Goal: Task Accomplishment & Management: Use online tool/utility

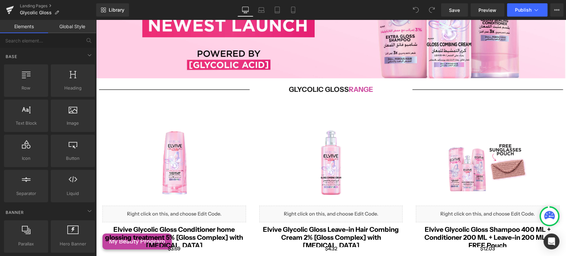
scroll to position [77, 0]
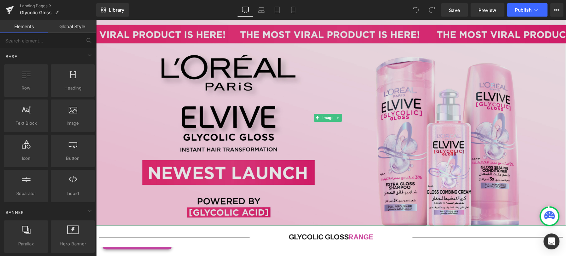
click at [122, 79] on img at bounding box center [331, 117] width 470 height 217
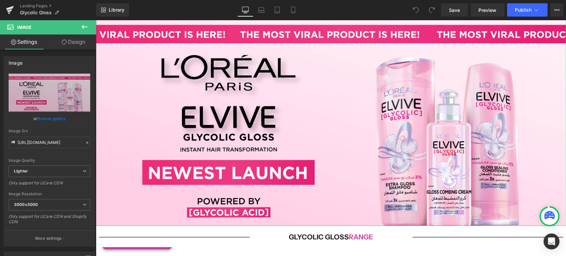
click at [87, 42] on link "Design" at bounding box center [73, 41] width 48 height 15
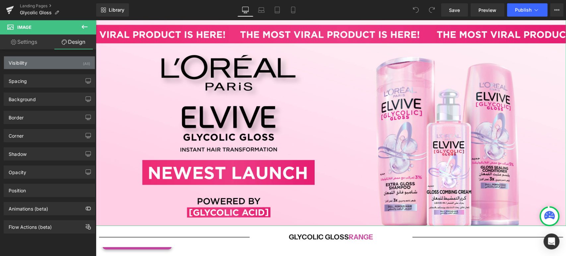
click at [36, 66] on div "Visibility (All)" at bounding box center [49, 62] width 91 height 13
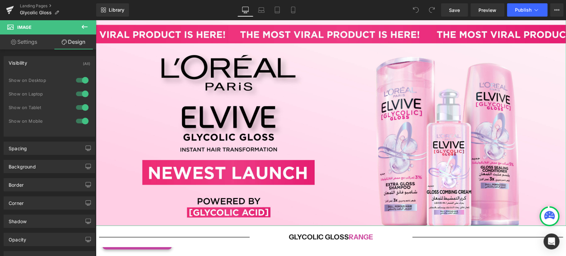
click at [36, 66] on div "Visibility (All)" at bounding box center [49, 62] width 91 height 13
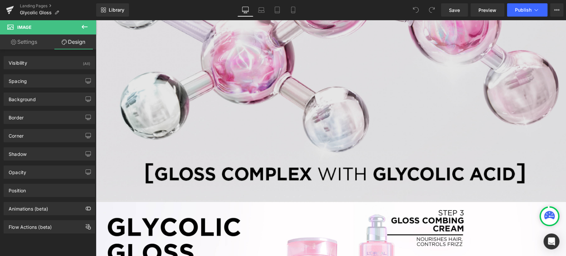
scroll to position [446, 0]
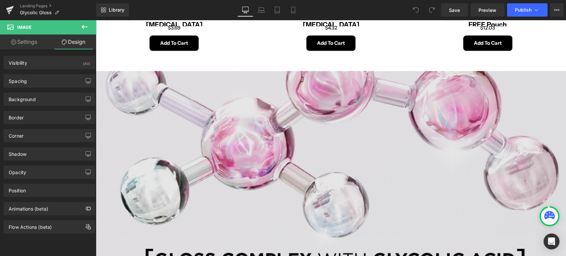
click at [275, 130] on img at bounding box center [331, 179] width 470 height 217
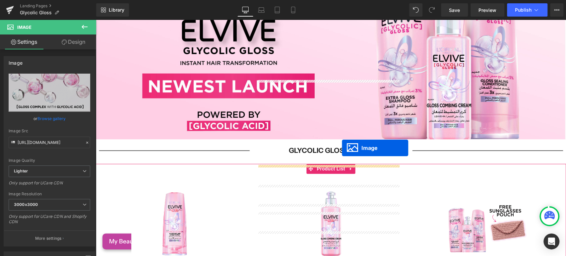
scroll to position [114, 0]
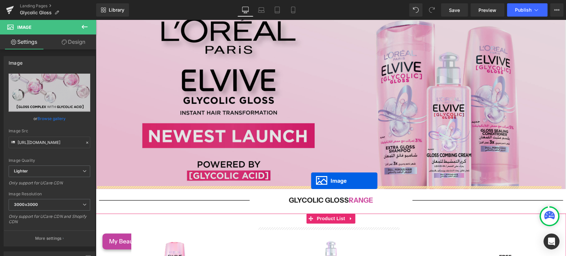
drag, startPoint x: 317, startPoint y: 174, endPoint x: 311, endPoint y: 181, distance: 9.2
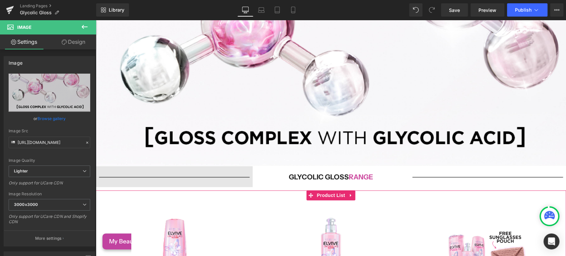
scroll to position [372, 0]
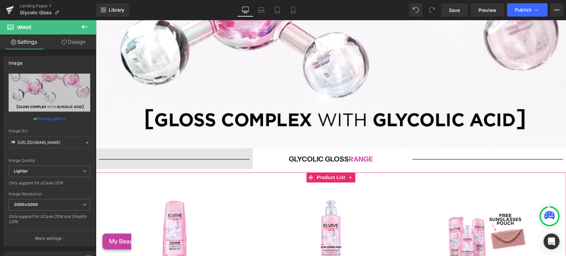
click at [104, 149] on div "Image Glycolic Gloss range Heading Image Row" at bounding box center [331, 160] width 470 height 24
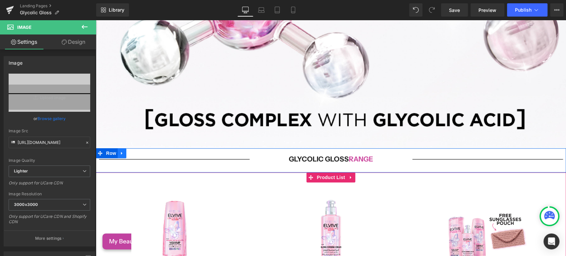
click at [120, 151] on icon at bounding box center [122, 153] width 5 height 5
click at [128, 151] on icon at bounding box center [130, 153] width 5 height 5
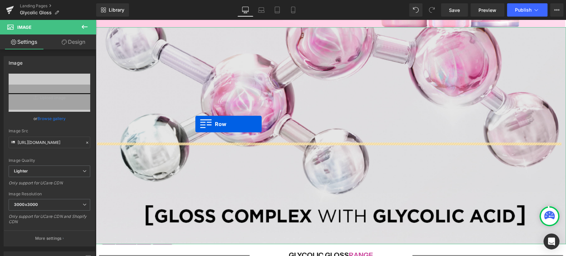
scroll to position [188, 0]
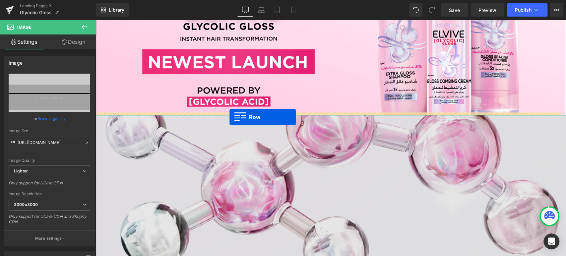
drag, startPoint x: 99, startPoint y: 171, endPoint x: 229, endPoint y: 117, distance: 141.1
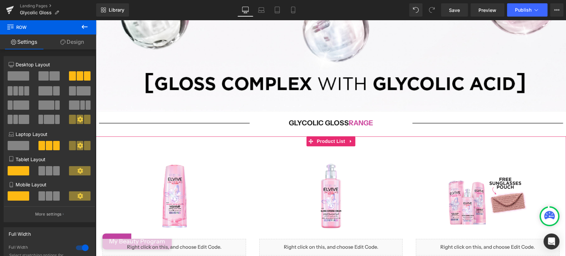
scroll to position [446, 0]
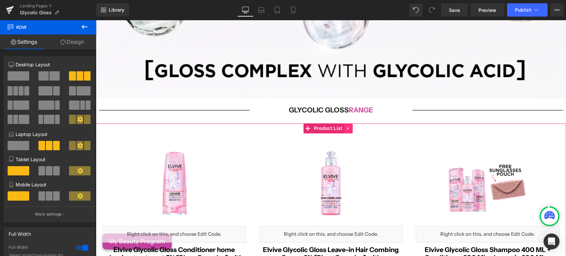
click at [351, 123] on link at bounding box center [348, 128] width 9 height 10
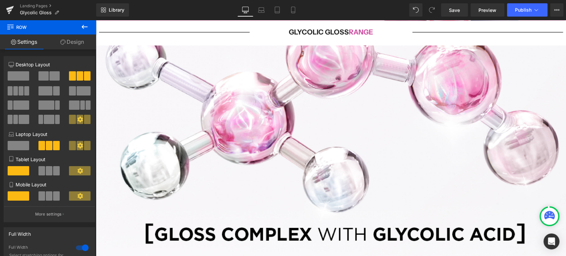
scroll to position [225, 0]
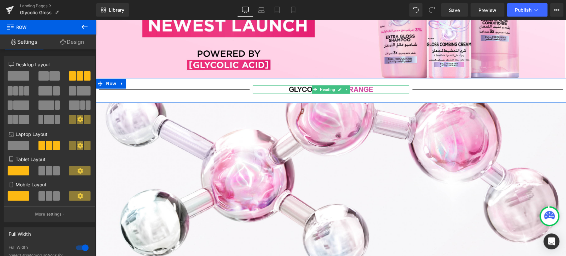
click at [373, 87] on h1 "Glycolic Gloss range" at bounding box center [331, 89] width 157 height 8
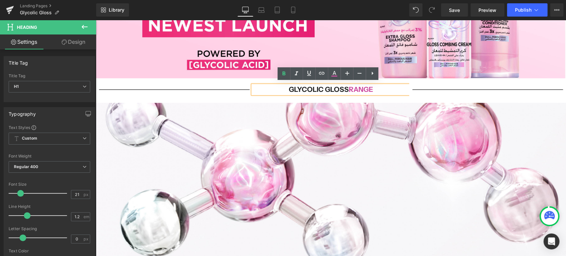
click at [349, 87] on span "range" at bounding box center [361, 89] width 24 height 8
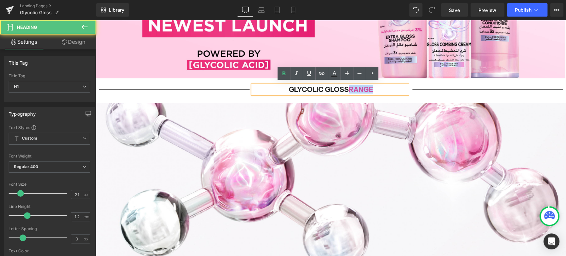
click at [349, 87] on span "range" at bounding box center [361, 89] width 24 height 8
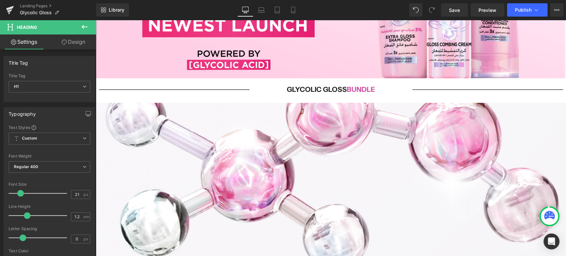
click at [83, 30] on icon at bounding box center [85, 27] width 8 height 8
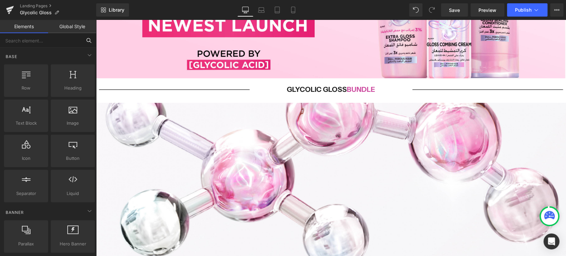
click at [51, 39] on input "text" at bounding box center [41, 40] width 82 height 15
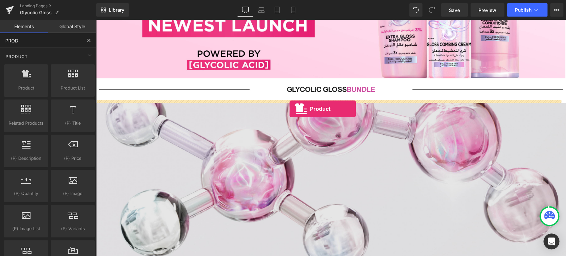
drag, startPoint x: 115, startPoint y: 109, endPoint x: 290, endPoint y: 108, distance: 174.4
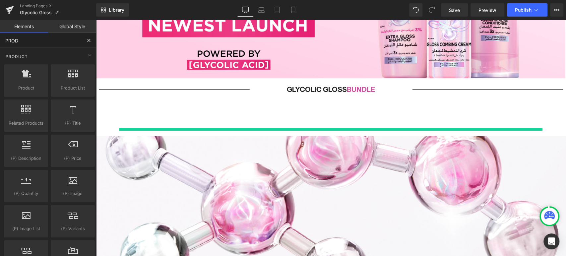
type input "PROD"
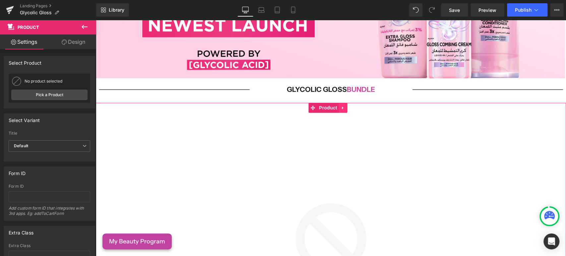
click at [344, 105] on icon at bounding box center [343, 107] width 5 height 5
click at [344, 105] on link at bounding box center [347, 108] width 9 height 10
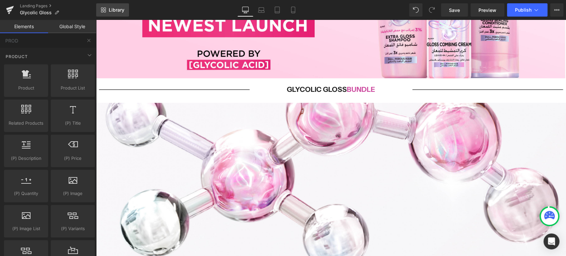
click at [124, 8] on link "Library" at bounding box center [112, 9] width 33 height 13
click at [105, 5] on link "Library" at bounding box center [112, 9] width 33 height 13
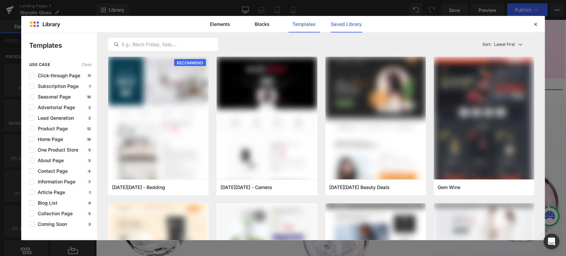
click at [344, 21] on link "Saved Library" at bounding box center [347, 24] width 32 height 17
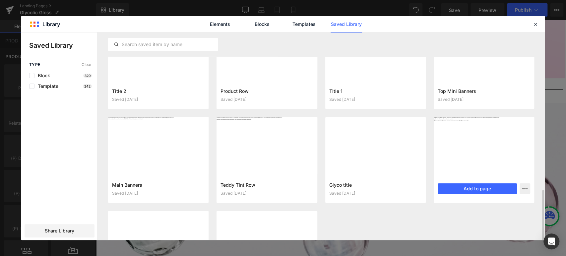
scroll to position [557, 0]
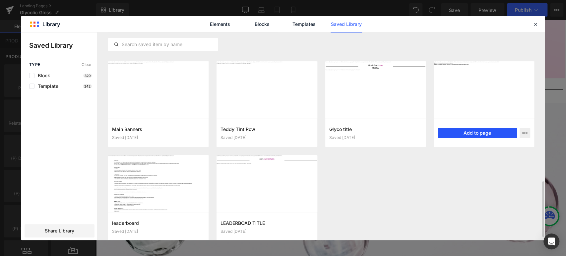
click at [470, 128] on button "Add to page" at bounding box center [477, 133] width 79 height 11
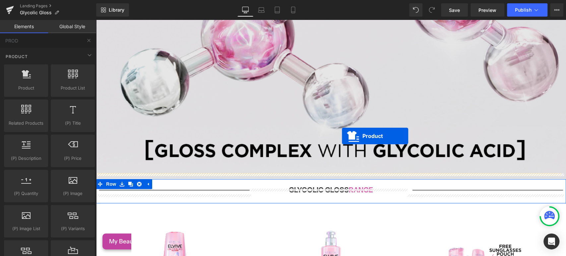
scroll to position [218, 0]
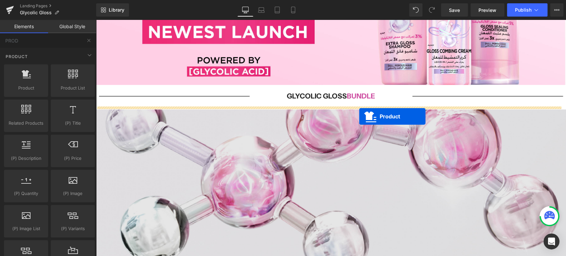
drag, startPoint x: 313, startPoint y: 60, endPoint x: 359, endPoint y: 116, distance: 72.6
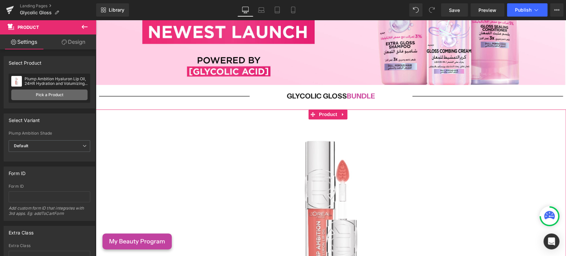
click at [61, 99] on link "Pick a Product" at bounding box center [49, 95] width 76 height 11
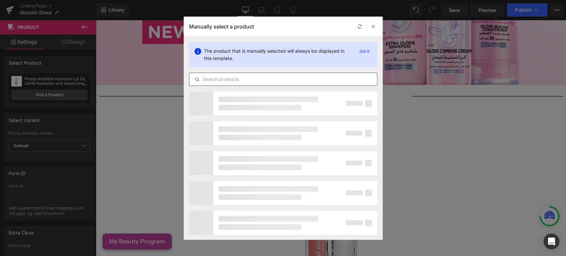
click at [213, 77] on input "text" at bounding box center [283, 79] width 188 height 8
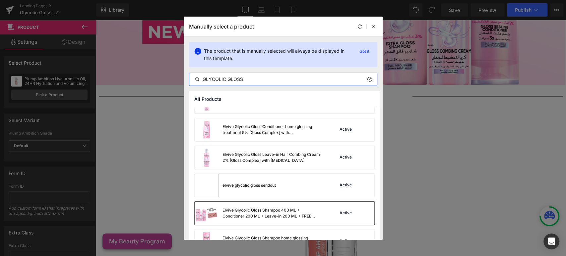
scroll to position [63, 0]
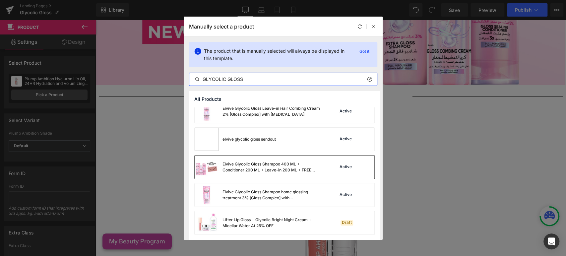
type input "GLYCOLIC GLOSS"
click at [304, 166] on div "Elvive Glycolic Gloss Shampoo 400 ML + Conditioner 200 ML + Leave-in 200 ML + F…" at bounding box center [272, 167] width 99 height 12
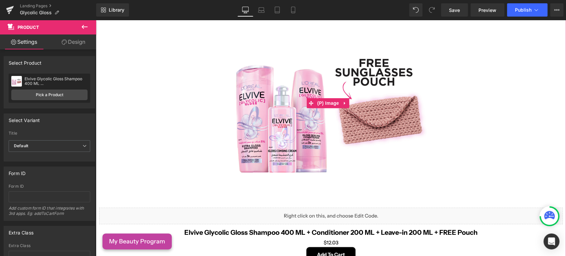
scroll to position [366, 0]
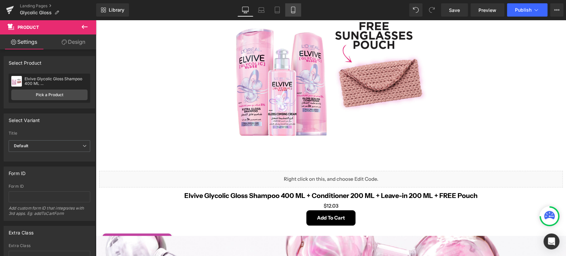
click at [297, 10] on link "Mobile" at bounding box center [293, 9] width 16 height 13
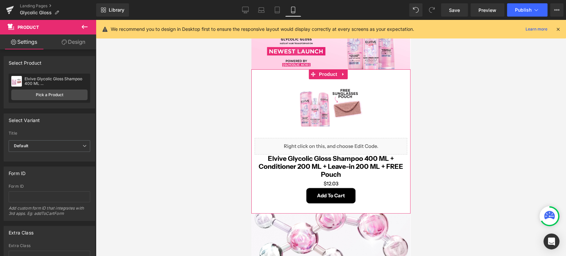
scroll to position [80, 0]
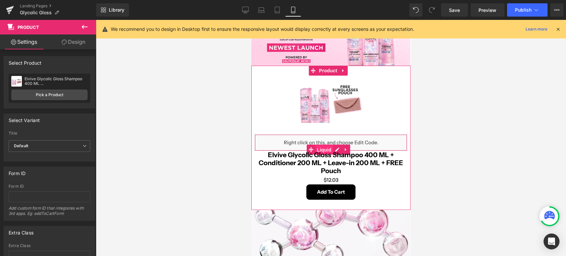
click at [321, 145] on span "Liquid" at bounding box center [324, 150] width 18 height 10
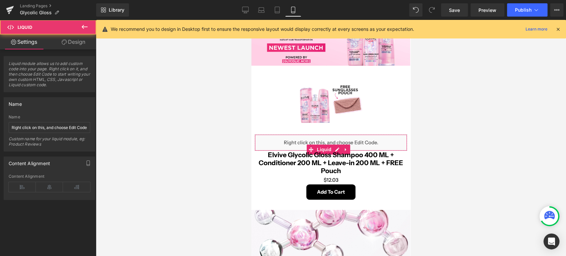
click at [71, 46] on link "Design" at bounding box center [73, 41] width 48 height 15
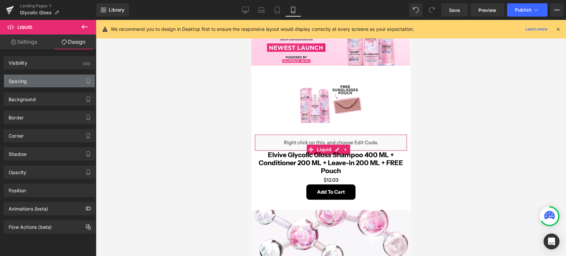
click at [42, 76] on div "Spacing" at bounding box center [49, 81] width 91 height 13
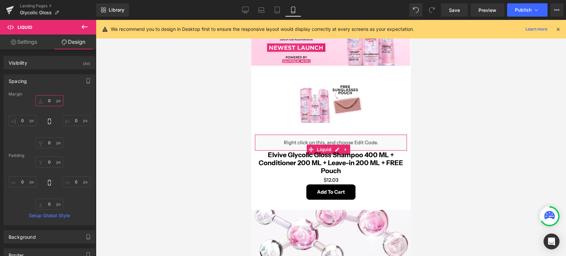
click at [44, 101] on input "0" at bounding box center [49, 100] width 28 height 11
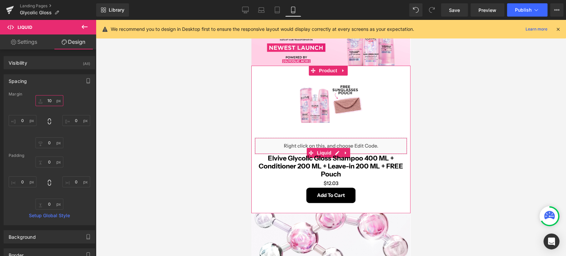
type input "1"
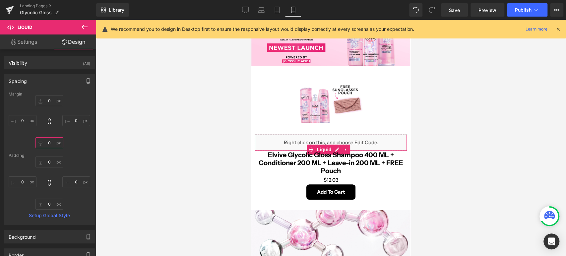
click at [44, 144] on input "0" at bounding box center [49, 142] width 28 height 11
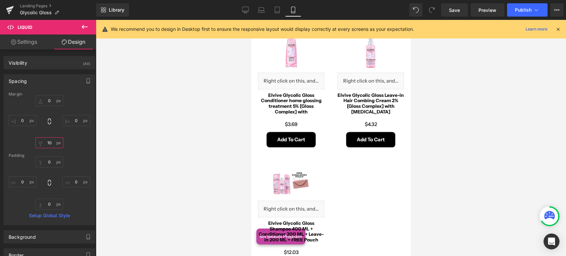
scroll to position [301, 0]
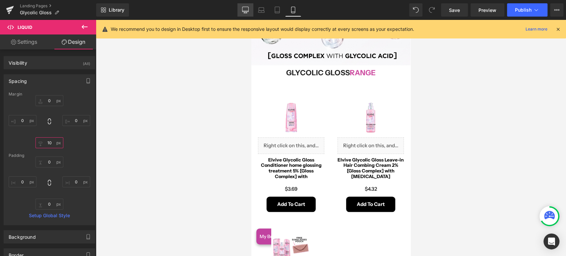
type input "10"
click at [248, 9] on icon at bounding box center [245, 10] width 7 height 7
type input "0"
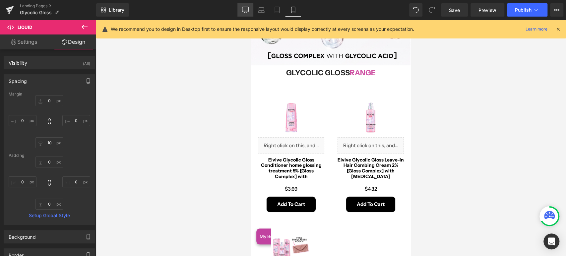
type input "0"
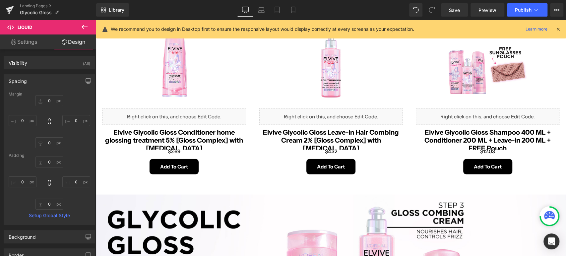
scroll to position [800, 0]
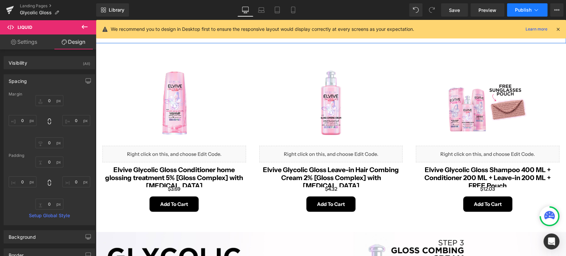
click at [533, 9] on icon at bounding box center [536, 10] width 7 height 7
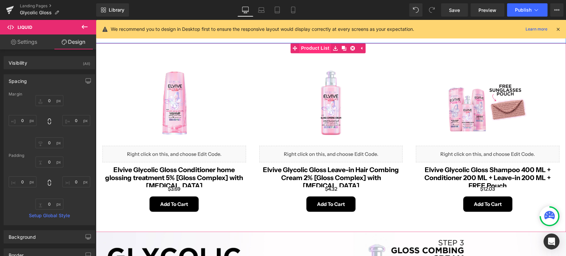
click at [312, 43] on span "Product List" at bounding box center [315, 48] width 32 height 10
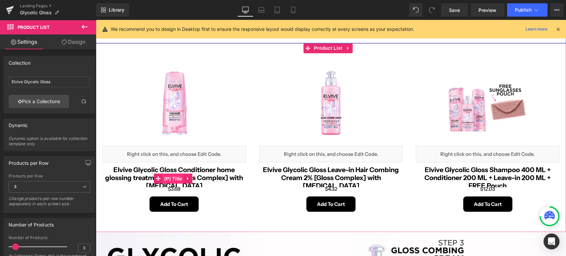
click at [166, 173] on span "(P) Title" at bounding box center [173, 178] width 21 height 10
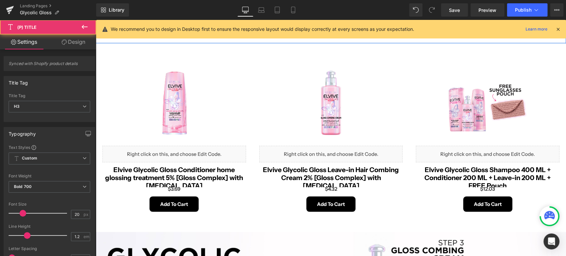
click at [62, 41] on icon at bounding box center [64, 41] width 5 height 5
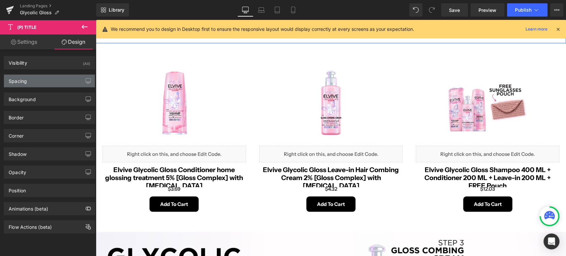
click at [37, 83] on div "Spacing" at bounding box center [49, 81] width 91 height 13
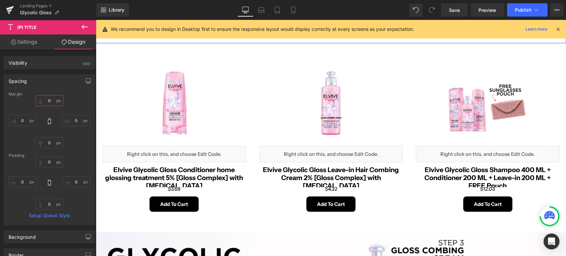
click at [45, 103] on input "0" at bounding box center [49, 100] width 28 height 11
click at [46, 140] on input "0" at bounding box center [49, 142] width 28 height 11
type input "10"
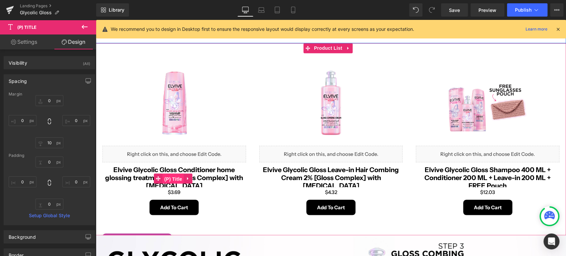
click at [168, 174] on span "(P) Title" at bounding box center [173, 179] width 21 height 10
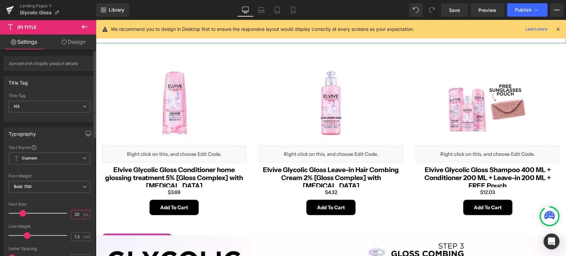
click at [77, 212] on input "20" at bounding box center [77, 214] width 12 height 8
type input "2"
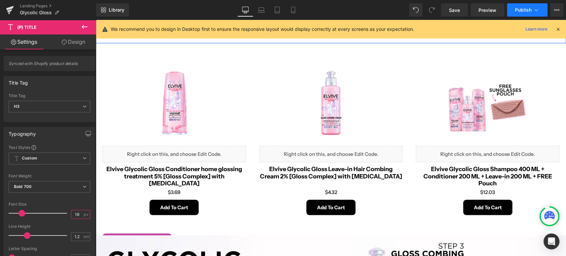
type input "18"
click at [529, 13] on button "Publish" at bounding box center [527, 9] width 40 height 13
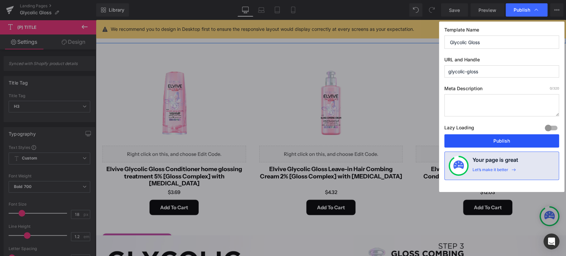
click at [506, 136] on button "Publish" at bounding box center [501, 140] width 115 height 13
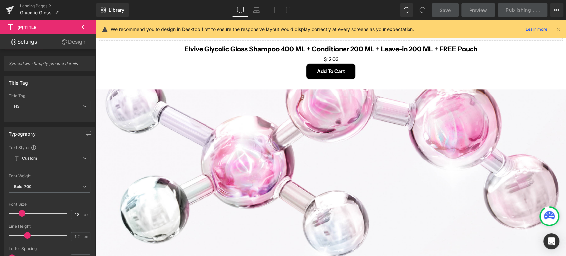
scroll to position [395, 0]
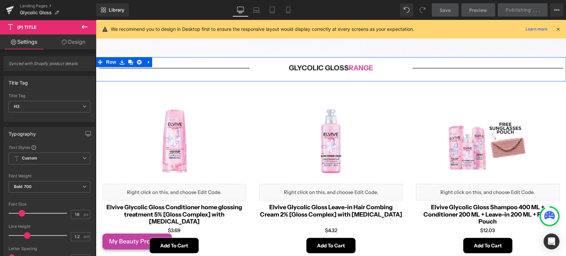
scroll to position [763, 0]
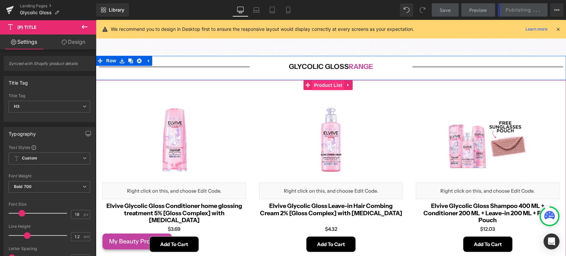
click at [328, 80] on span "Product List" at bounding box center [328, 85] width 32 height 10
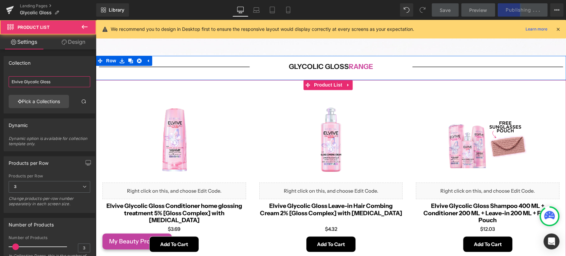
click at [33, 84] on input "Elvive Glycolic Gloss" at bounding box center [50, 81] width 82 height 11
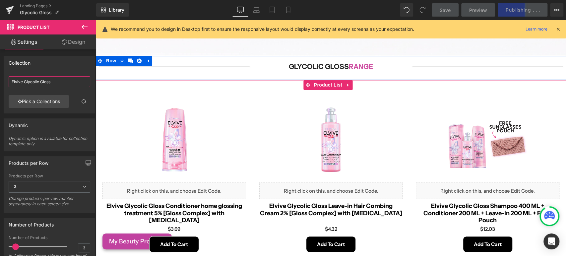
click at [33, 84] on input "Elvive Glycolic Gloss" at bounding box center [50, 81] width 82 height 11
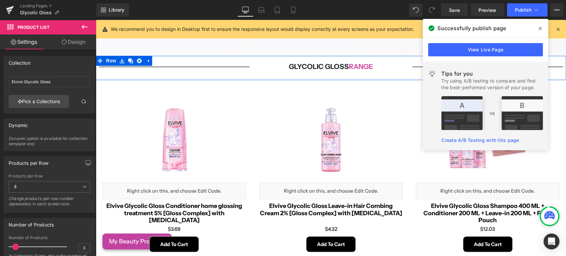
click at [543, 25] on span at bounding box center [540, 28] width 11 height 11
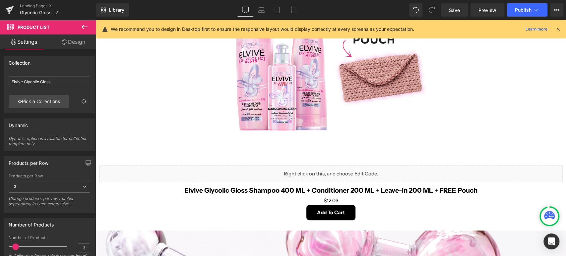
scroll to position [358, 0]
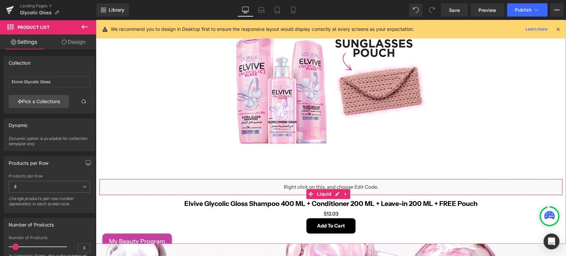
click at [313, 181] on div "Liquid" at bounding box center [331, 187] width 464 height 17
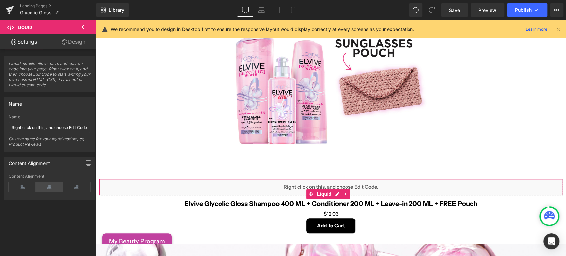
click at [46, 187] on icon at bounding box center [49, 187] width 27 height 10
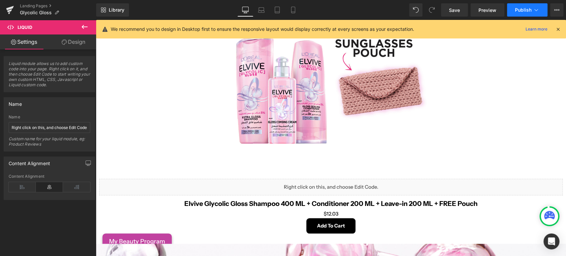
click at [533, 12] on icon at bounding box center [536, 10] width 7 height 7
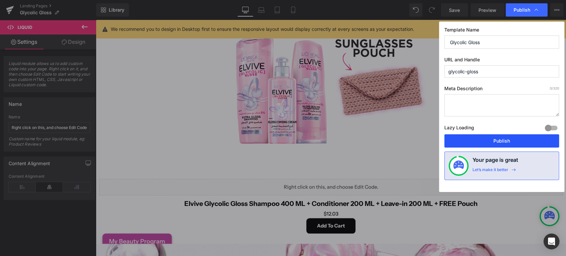
click at [487, 143] on button "Publish" at bounding box center [501, 140] width 115 height 13
